Goal: Answer question/provide support: Share knowledge or assist other users

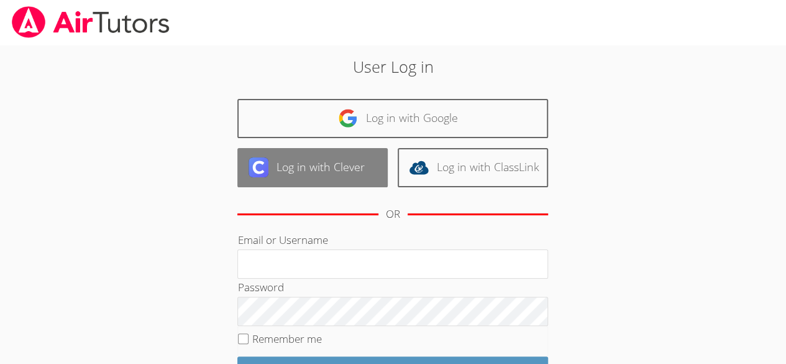
click at [337, 170] on link "Log in with Clever" at bounding box center [312, 167] width 150 height 39
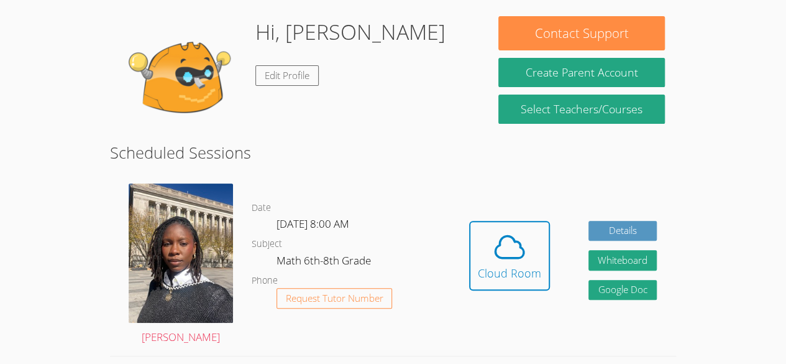
scroll to position [161, 0]
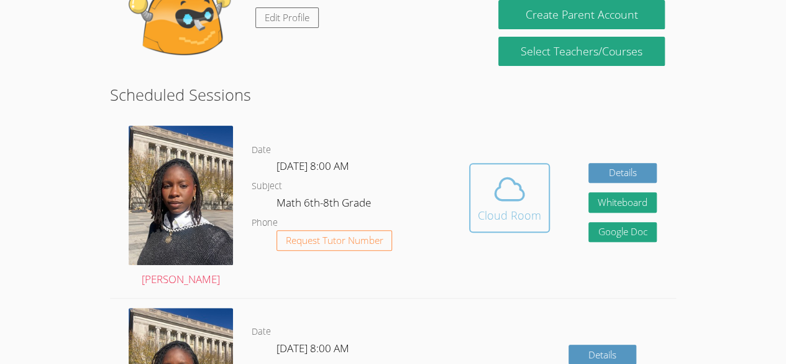
click at [490, 212] on div "Cloud Room" at bounding box center [509, 214] width 63 height 17
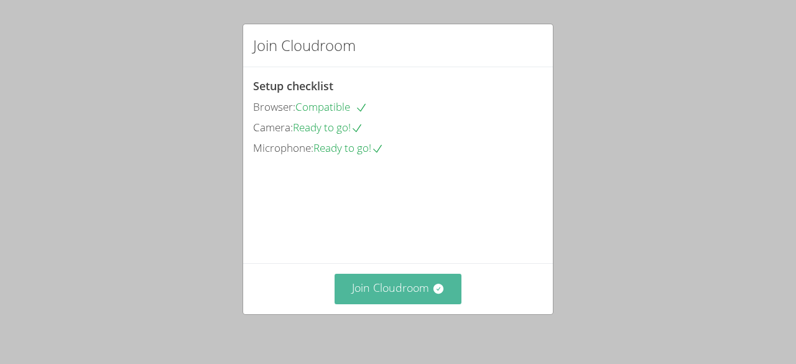
click at [403, 289] on button "Join Cloudroom" at bounding box center [397, 289] width 127 height 30
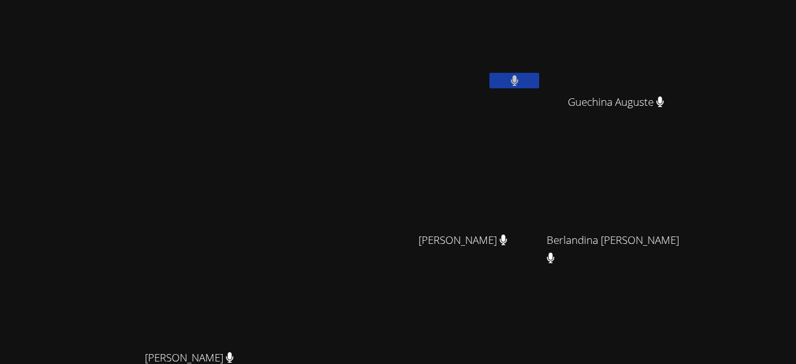
scroll to position [159, 0]
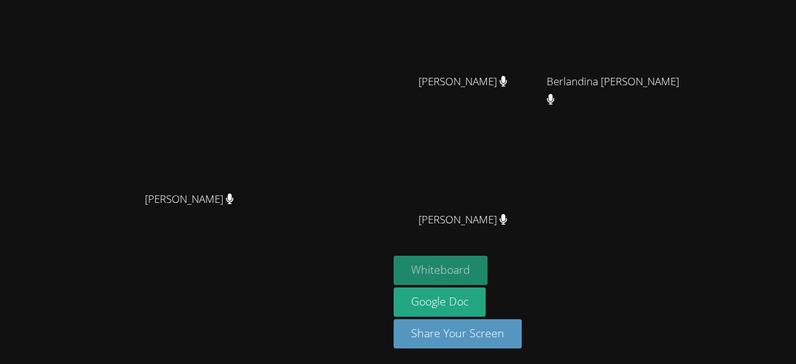
click at [487, 273] on button "Whiteboard" at bounding box center [440, 269] width 94 height 29
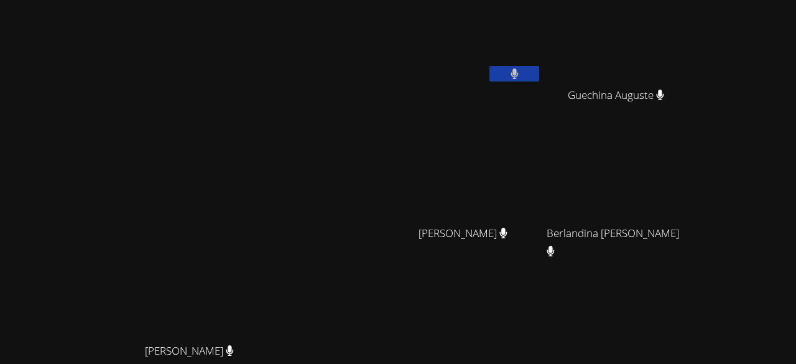
scroll to position [6, 0]
click at [684, 228] on span "Berlandina Joseph" at bounding box center [615, 243] width 138 height 36
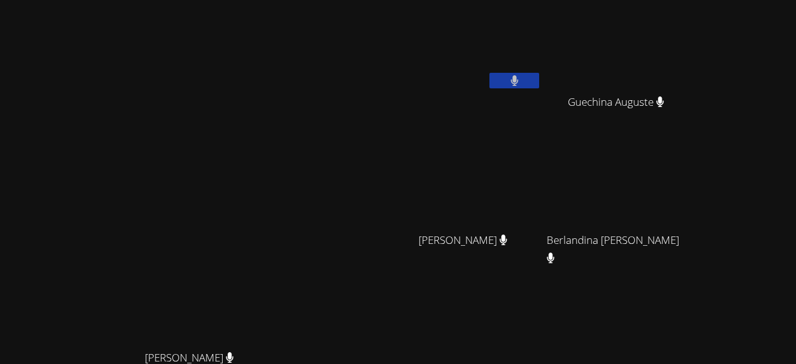
click at [518, 83] on icon at bounding box center [514, 80] width 8 height 11
click at [521, 83] on icon at bounding box center [514, 80] width 13 height 11
click at [539, 75] on button at bounding box center [514, 81] width 50 height 16
click at [521, 85] on icon at bounding box center [514, 80] width 13 height 11
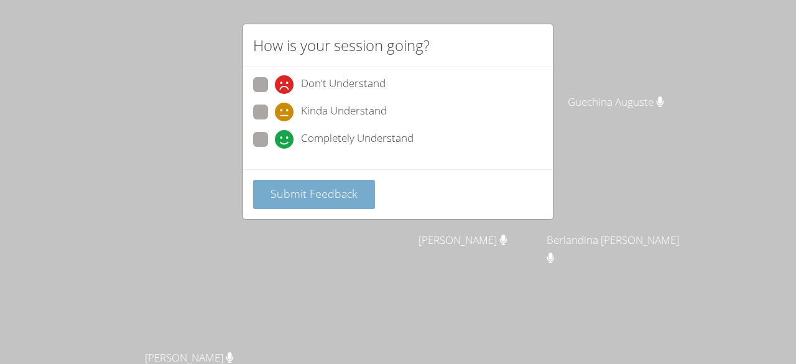
click at [318, 195] on span "Submit Feedback" at bounding box center [313, 193] width 87 height 15
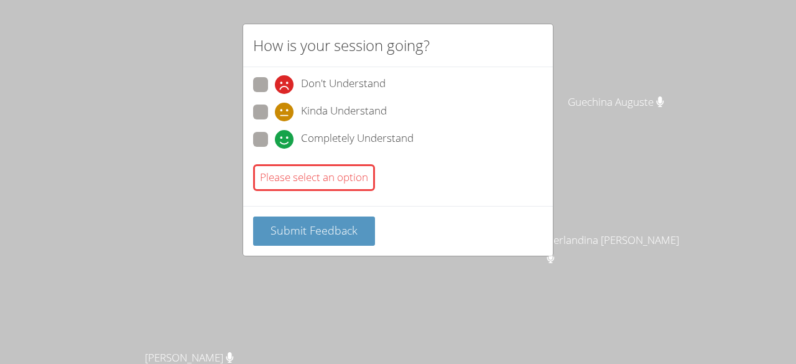
click at [466, 147] on div "Completely Understand" at bounding box center [398, 143] width 290 height 22
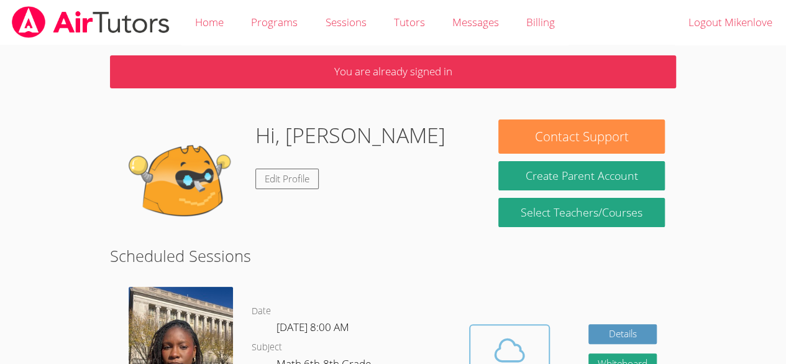
click at [491, 346] on span at bounding box center [509, 350] width 63 height 35
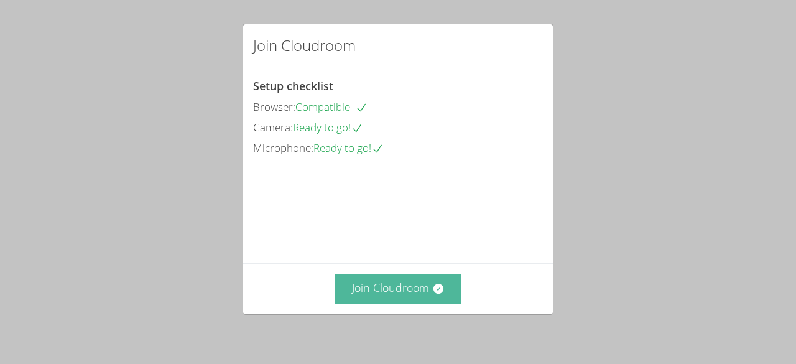
click at [368, 287] on button "Join Cloudroom" at bounding box center [397, 289] width 127 height 30
